Goal: Entertainment & Leisure: Consume media (video, audio)

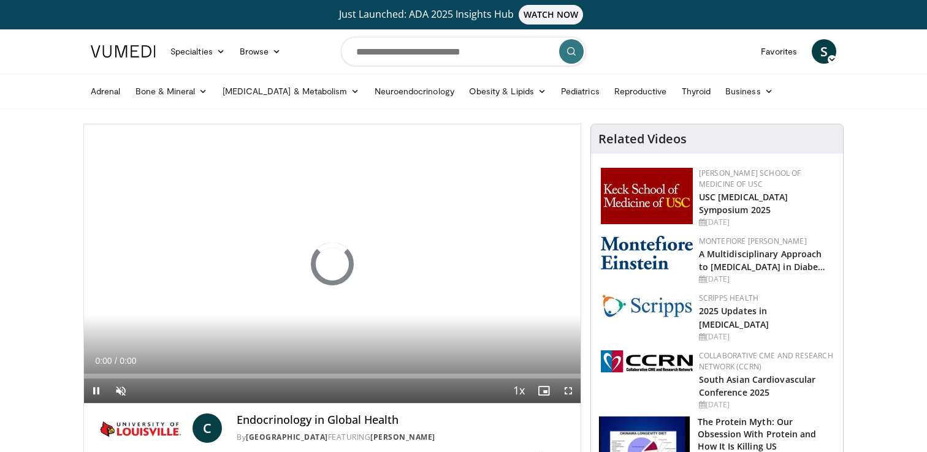
scroll to position [2, 0]
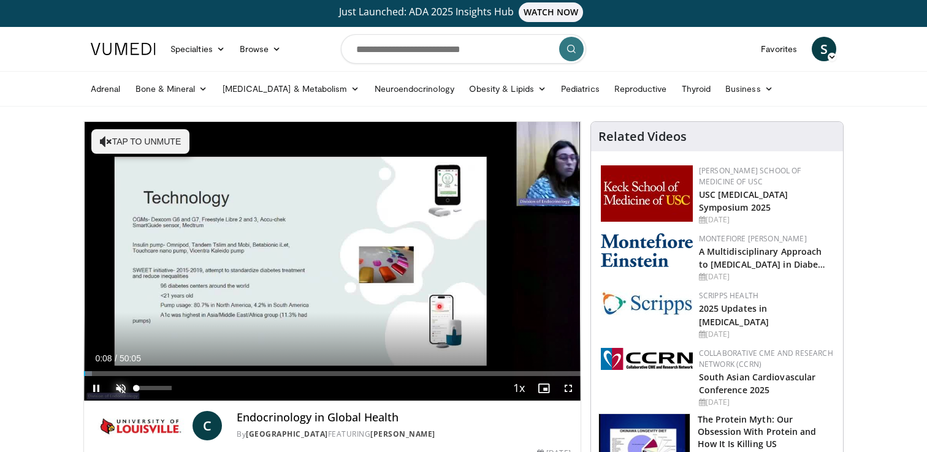
click at [121, 387] on span "Video Player" at bounding box center [121, 388] width 25 height 25
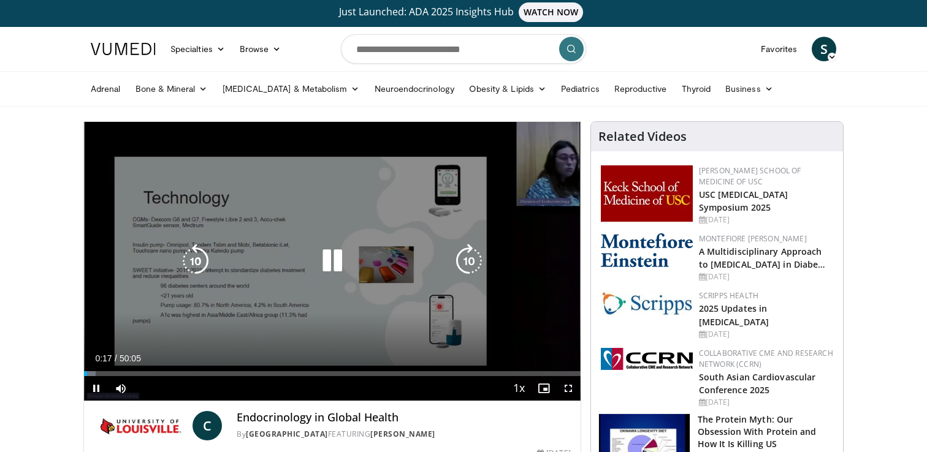
click at [541, 262] on div "10 seconds Tap to unmute" at bounding box center [332, 261] width 497 height 279
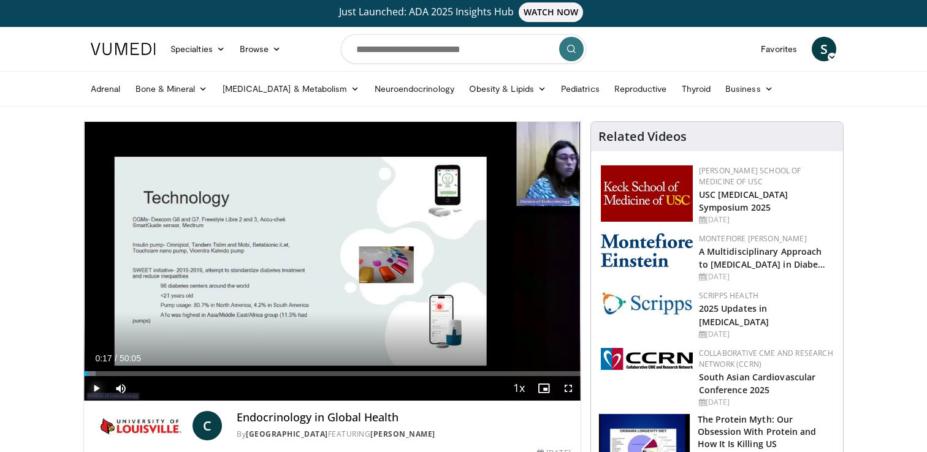
click at [99, 386] on span "Video Player" at bounding box center [96, 388] width 25 height 25
click at [93, 384] on span "Video Player" at bounding box center [96, 388] width 25 height 25
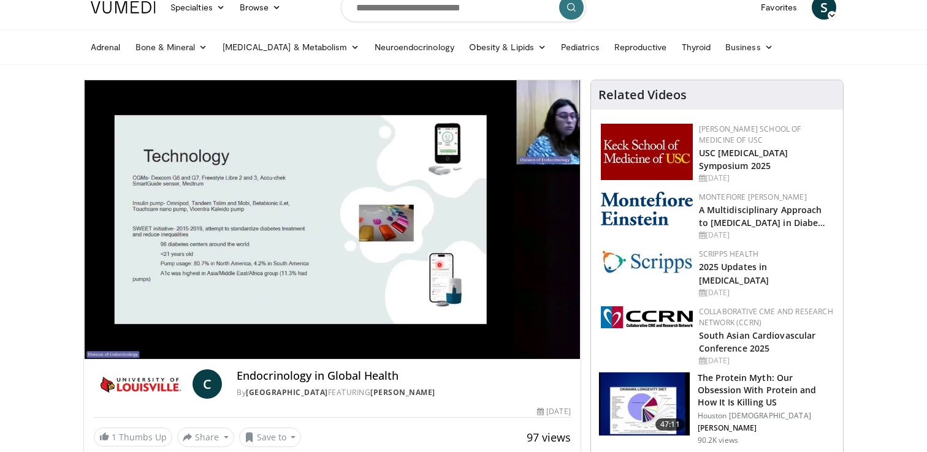
scroll to position [45, 0]
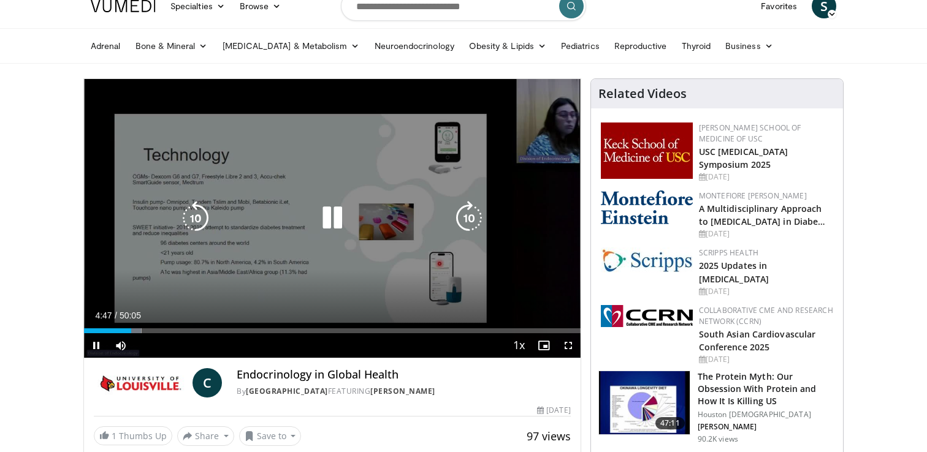
click at [327, 222] on icon "Video Player" at bounding box center [332, 218] width 34 height 34
